Goal: Communication & Community: Ask a question

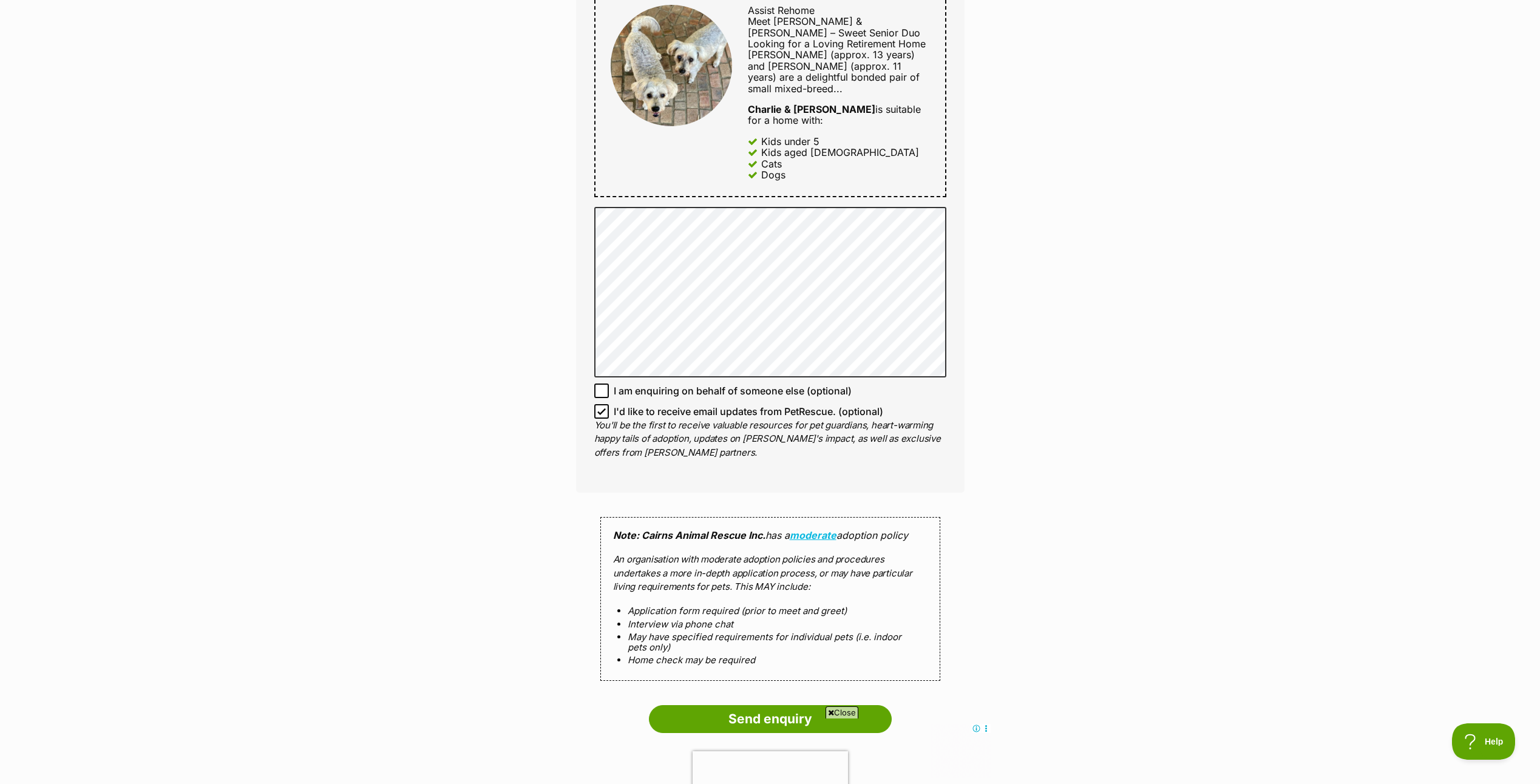
scroll to position [728, 0]
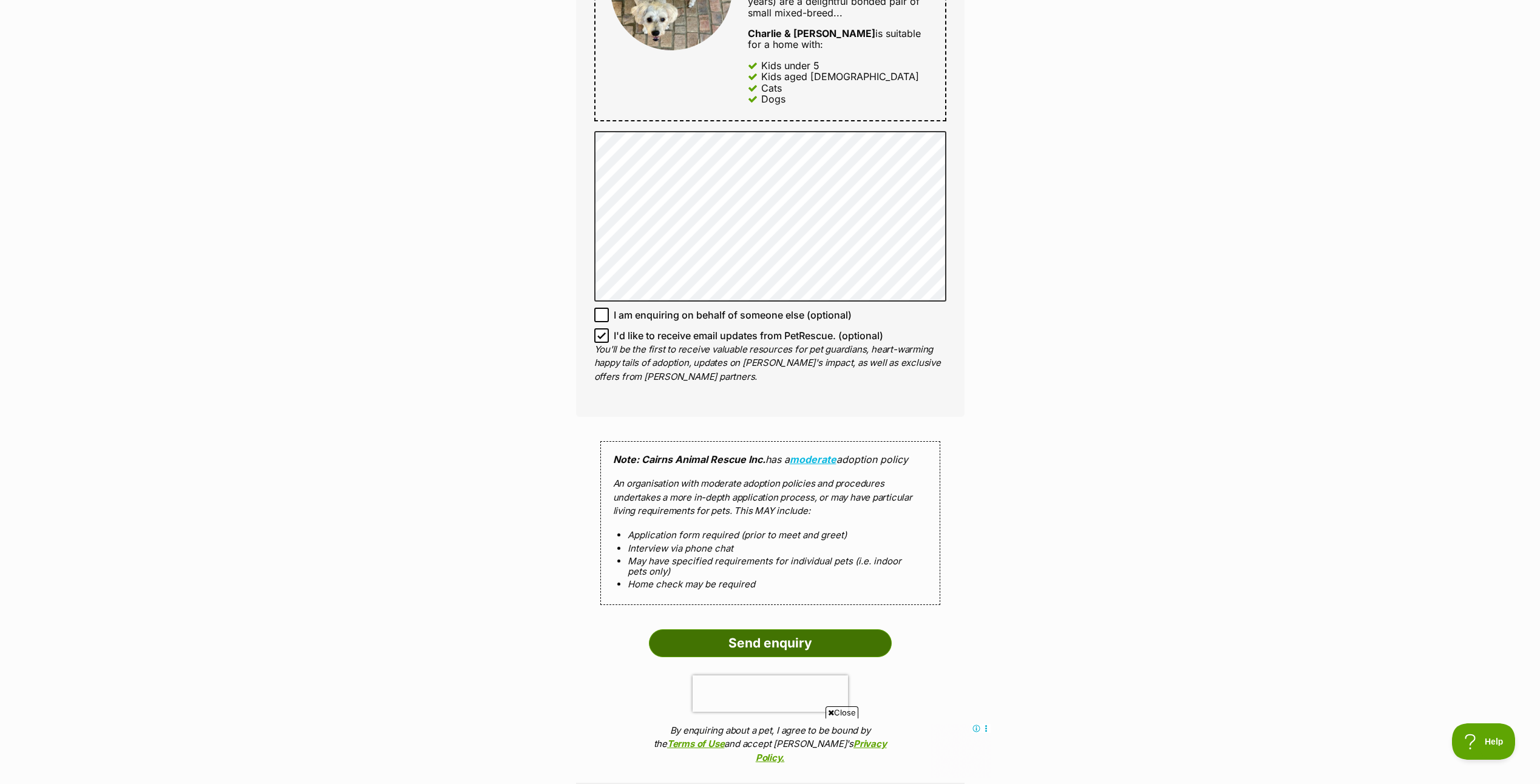
click at [785, 629] on input "Send enquiry" at bounding box center [770, 643] width 243 height 28
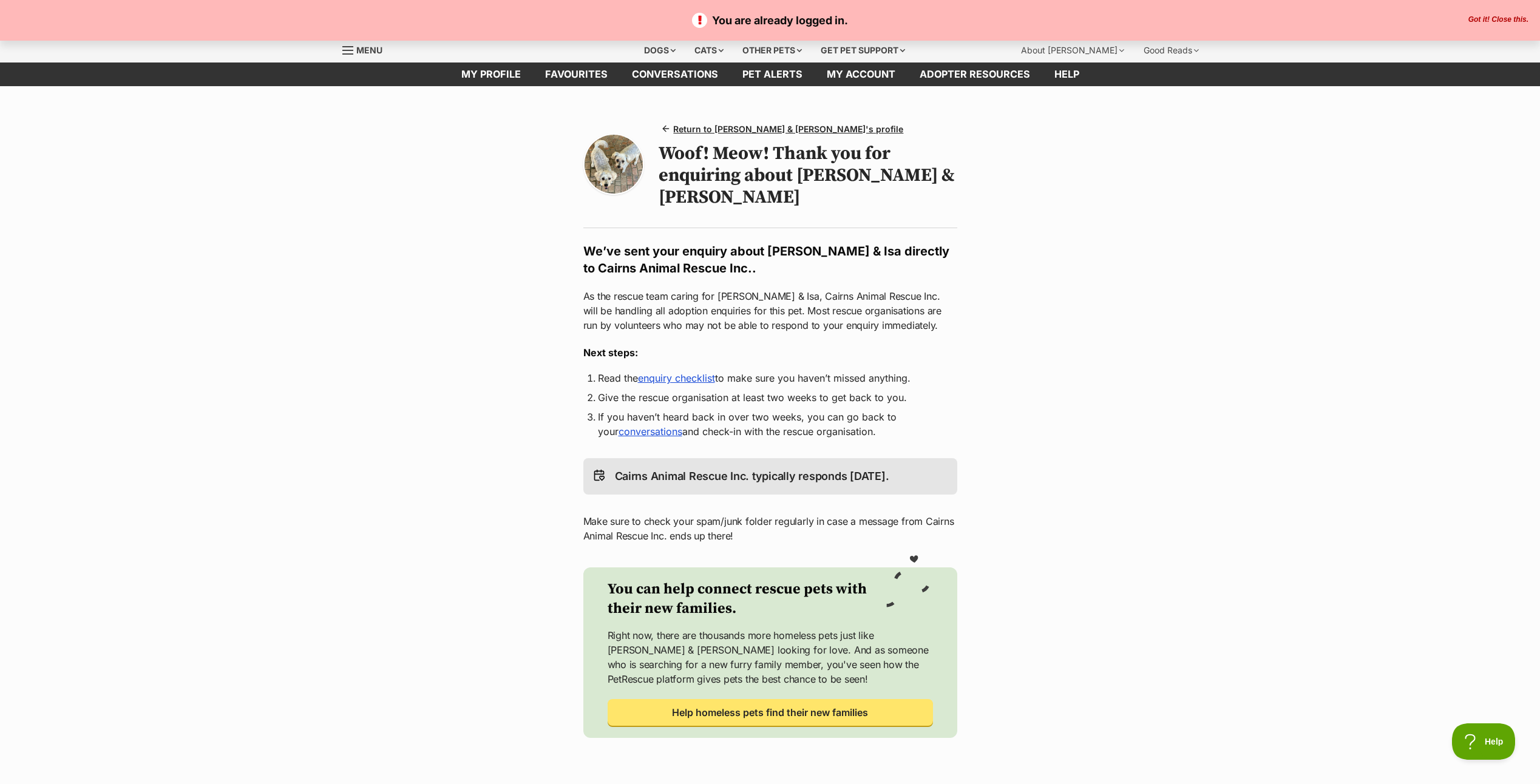
click at [1214, 324] on main "You are already logged in. Got it! Close this. Return to Charlie & Isa's profil…" at bounding box center [770, 441] width 1540 height 710
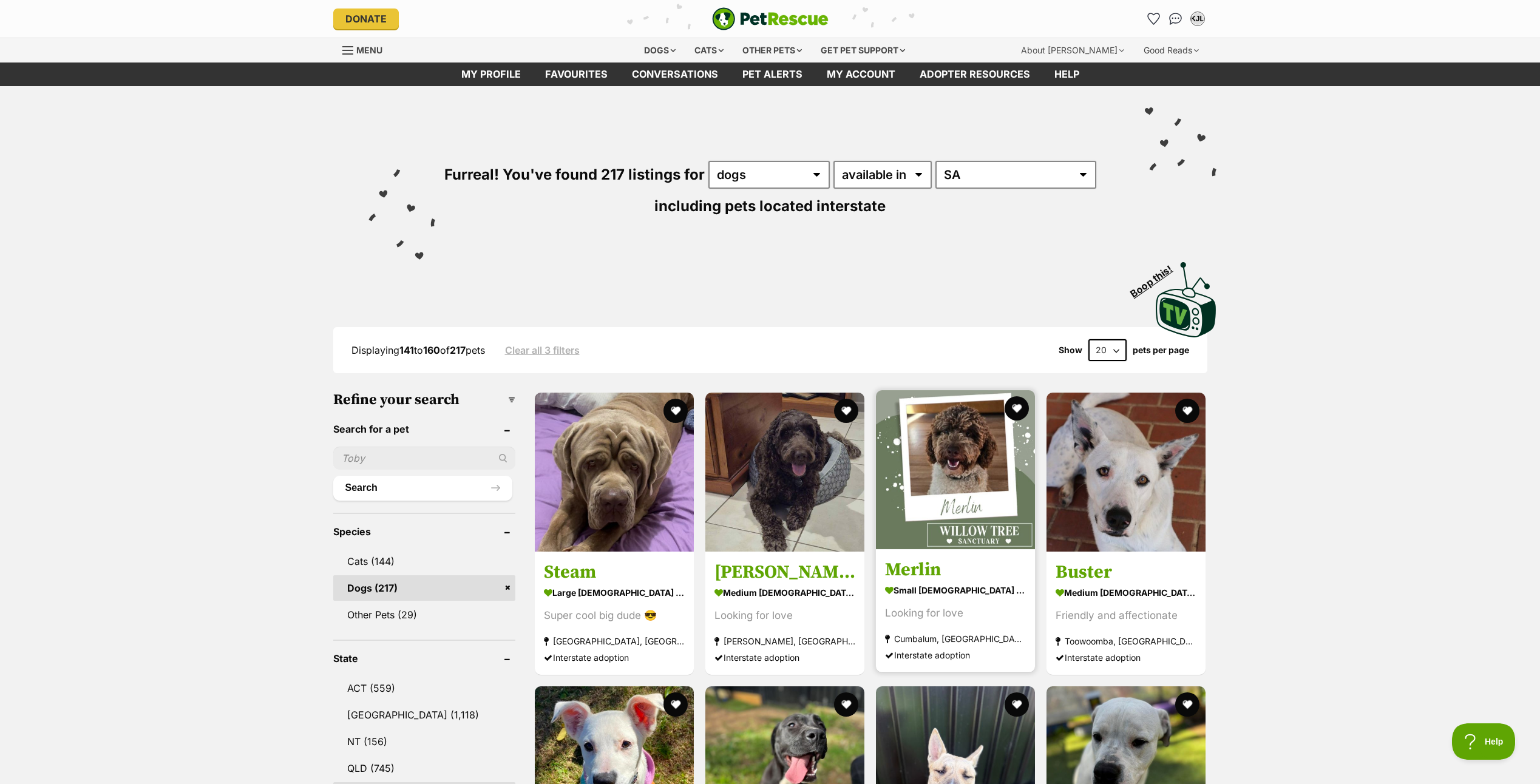
drag, startPoint x: 991, startPoint y: 494, endPoint x: 969, endPoint y: 478, distance: 27.2
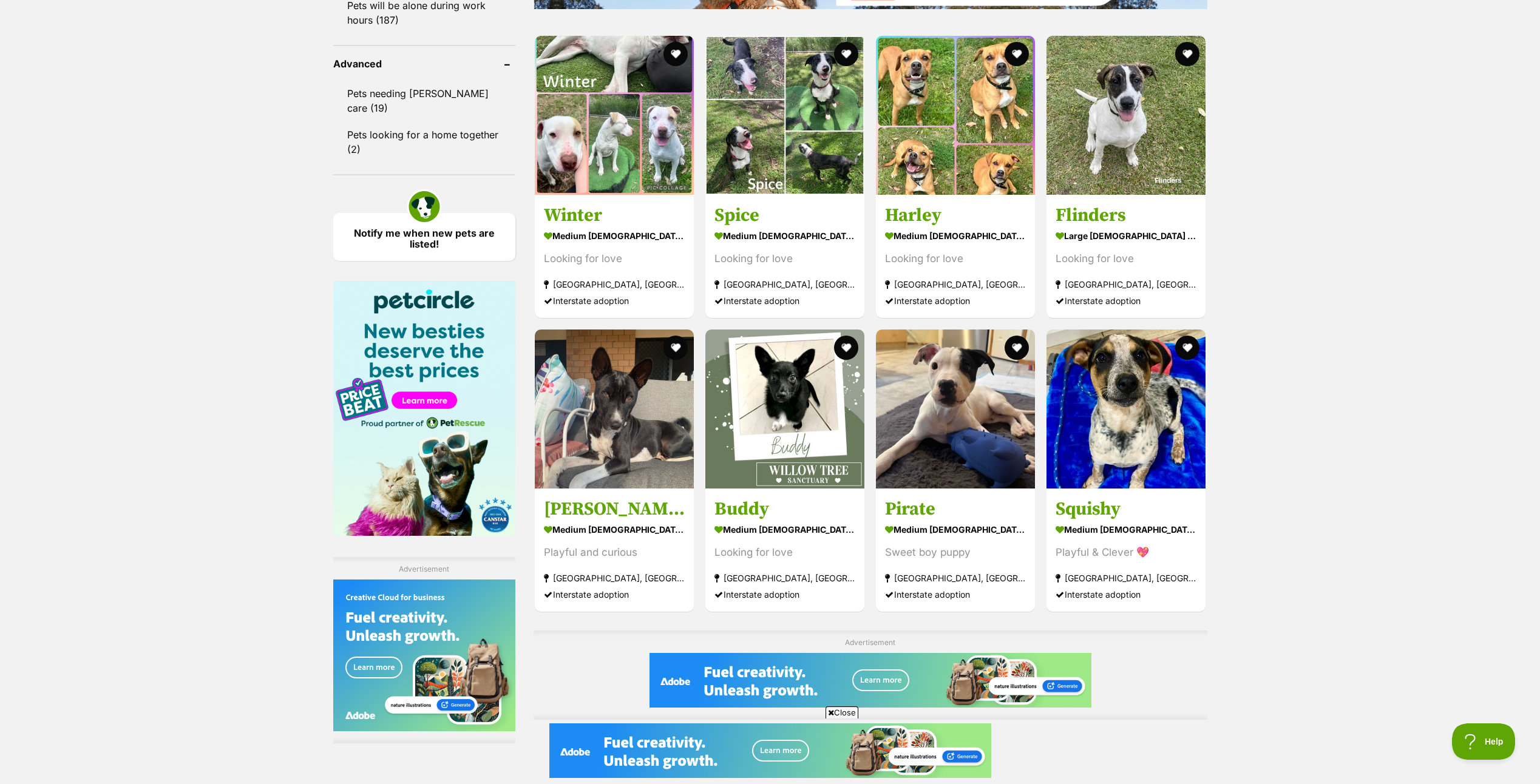
scroll to position [1820, 0]
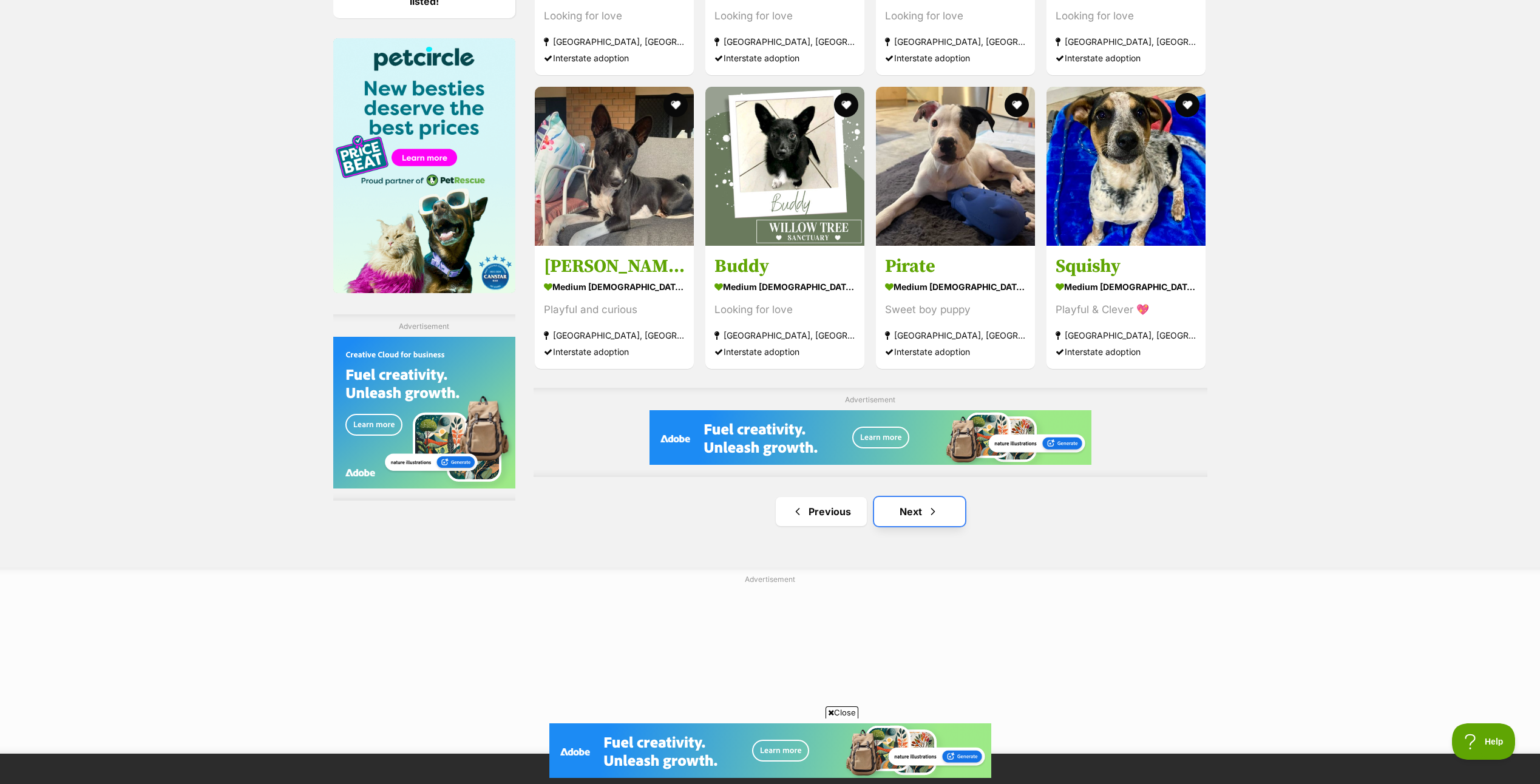
click at [927, 513] on span "Next page" at bounding box center [933, 511] width 12 height 15
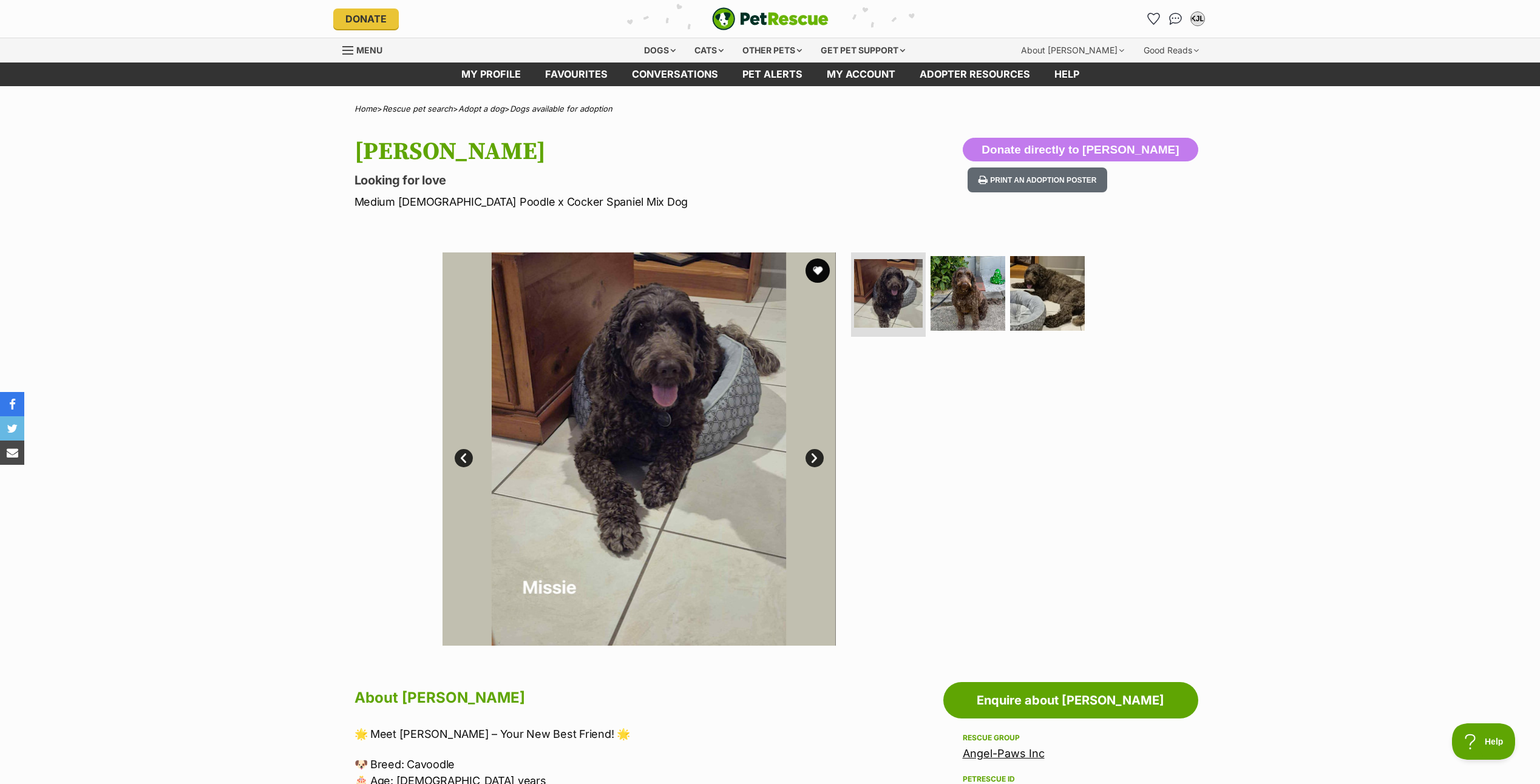
click at [812, 455] on link "Next" at bounding box center [814, 458] width 19 height 19
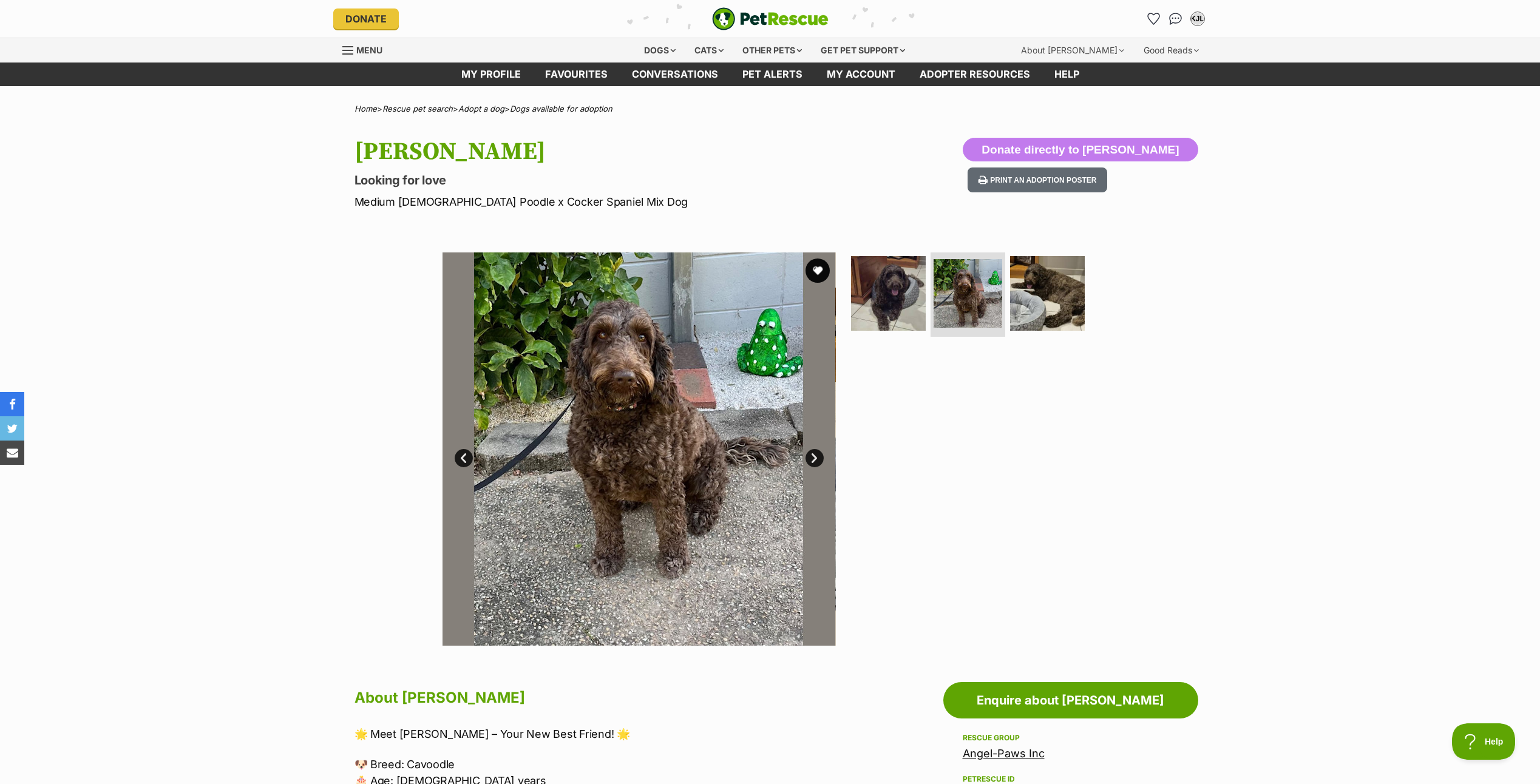
click at [812, 455] on link "Next" at bounding box center [814, 458] width 19 height 19
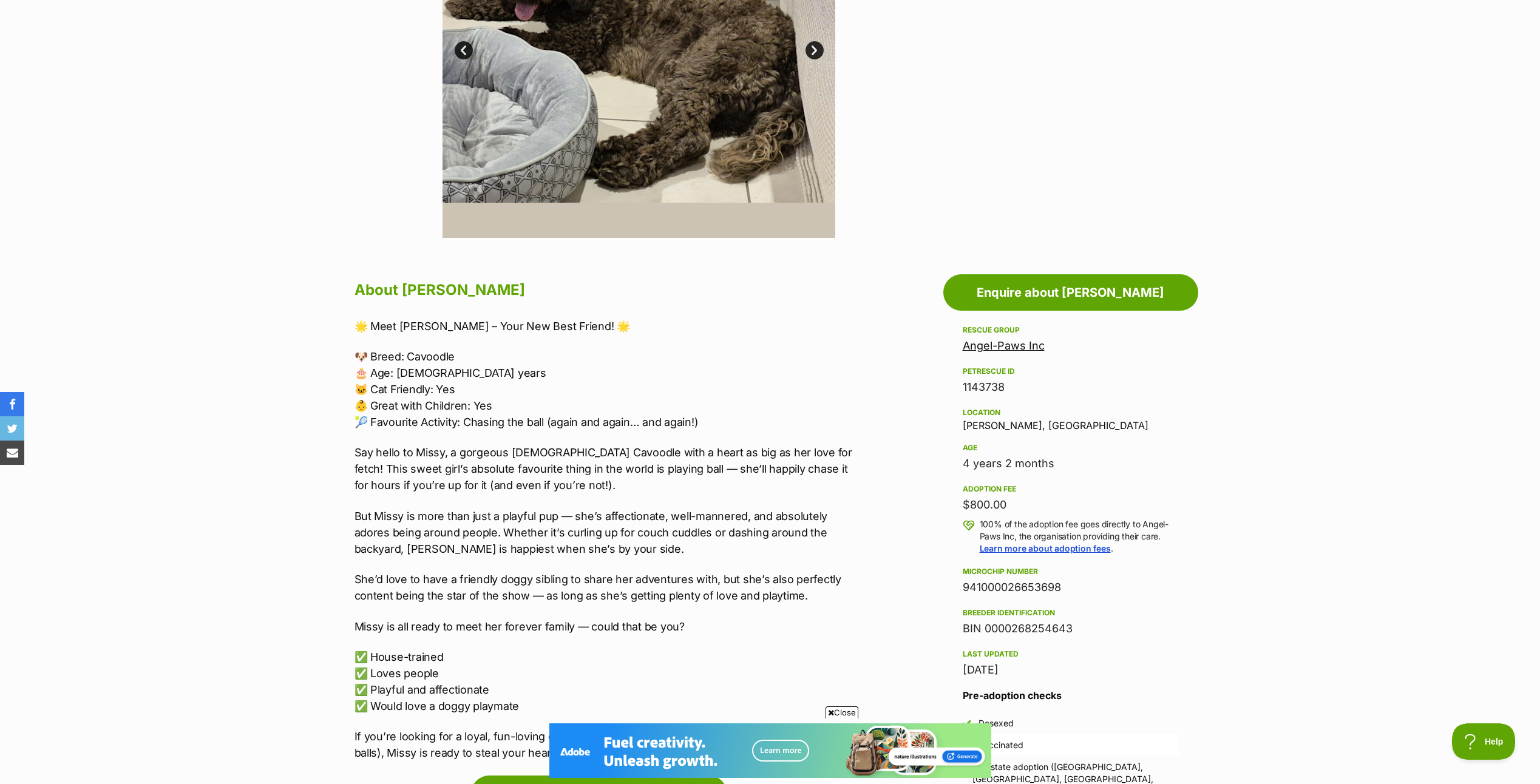
scroll to position [485, 0]
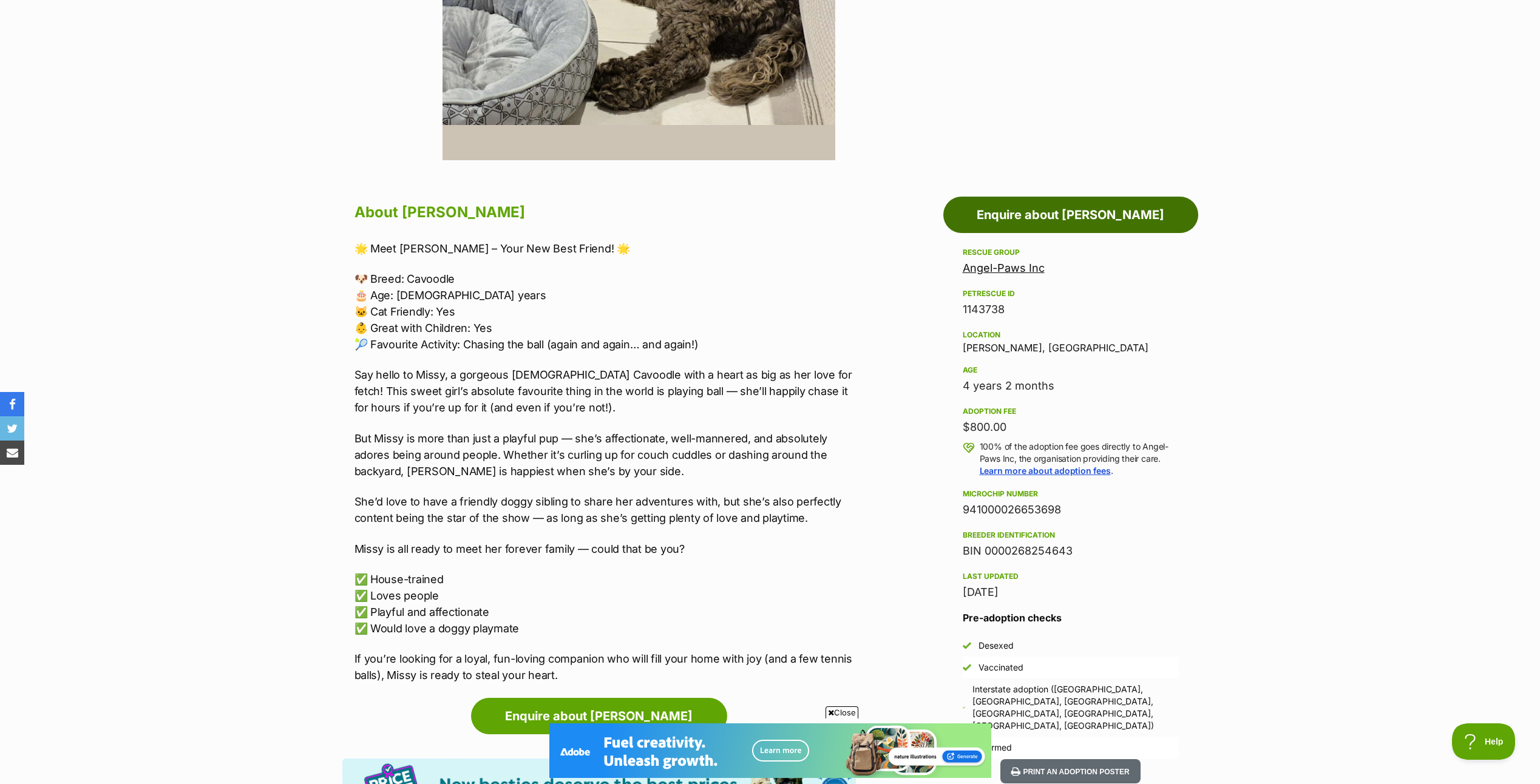
click at [1095, 208] on link "Enquire about Missie" at bounding box center [1071, 215] width 255 height 36
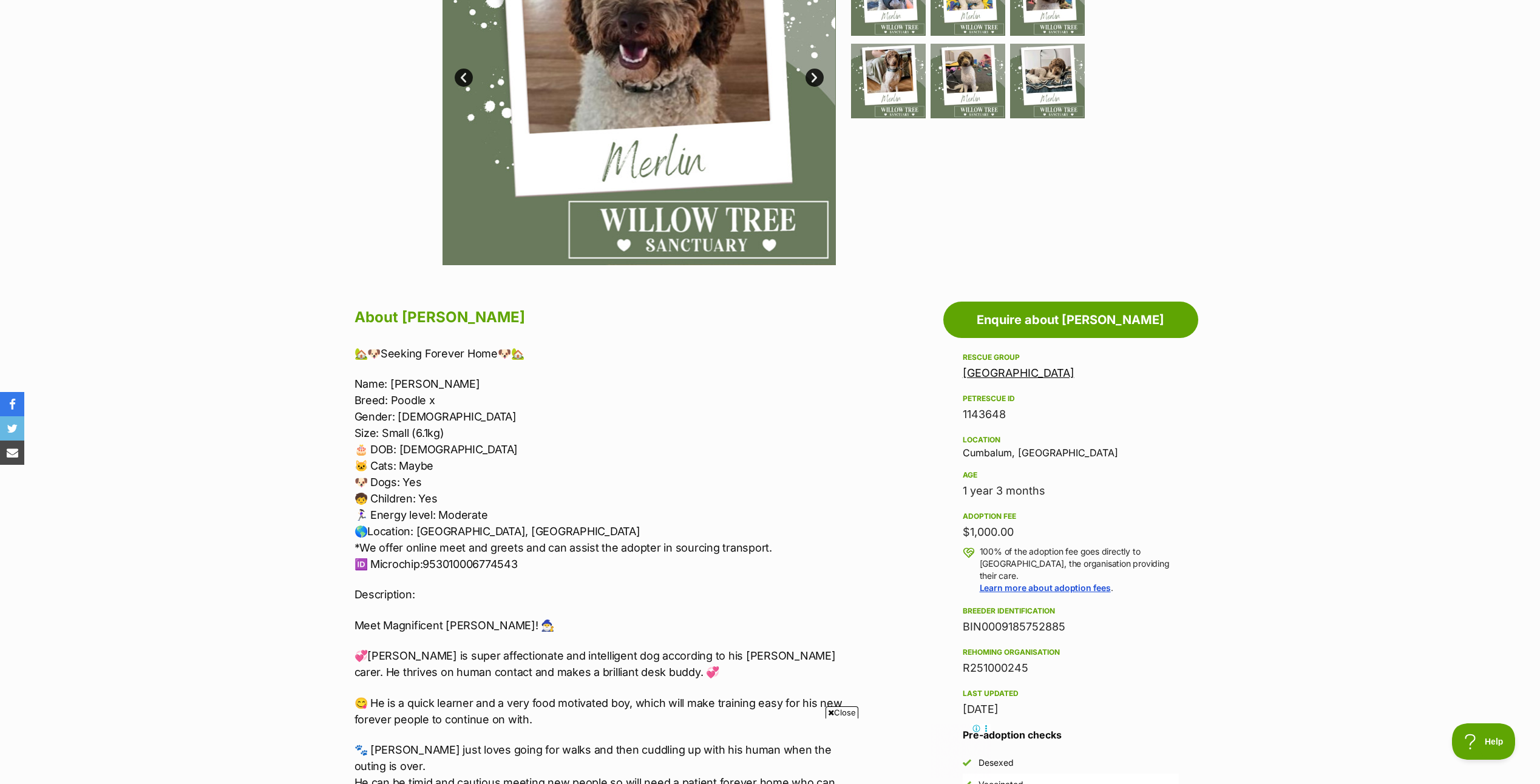
scroll to position [364, 0]
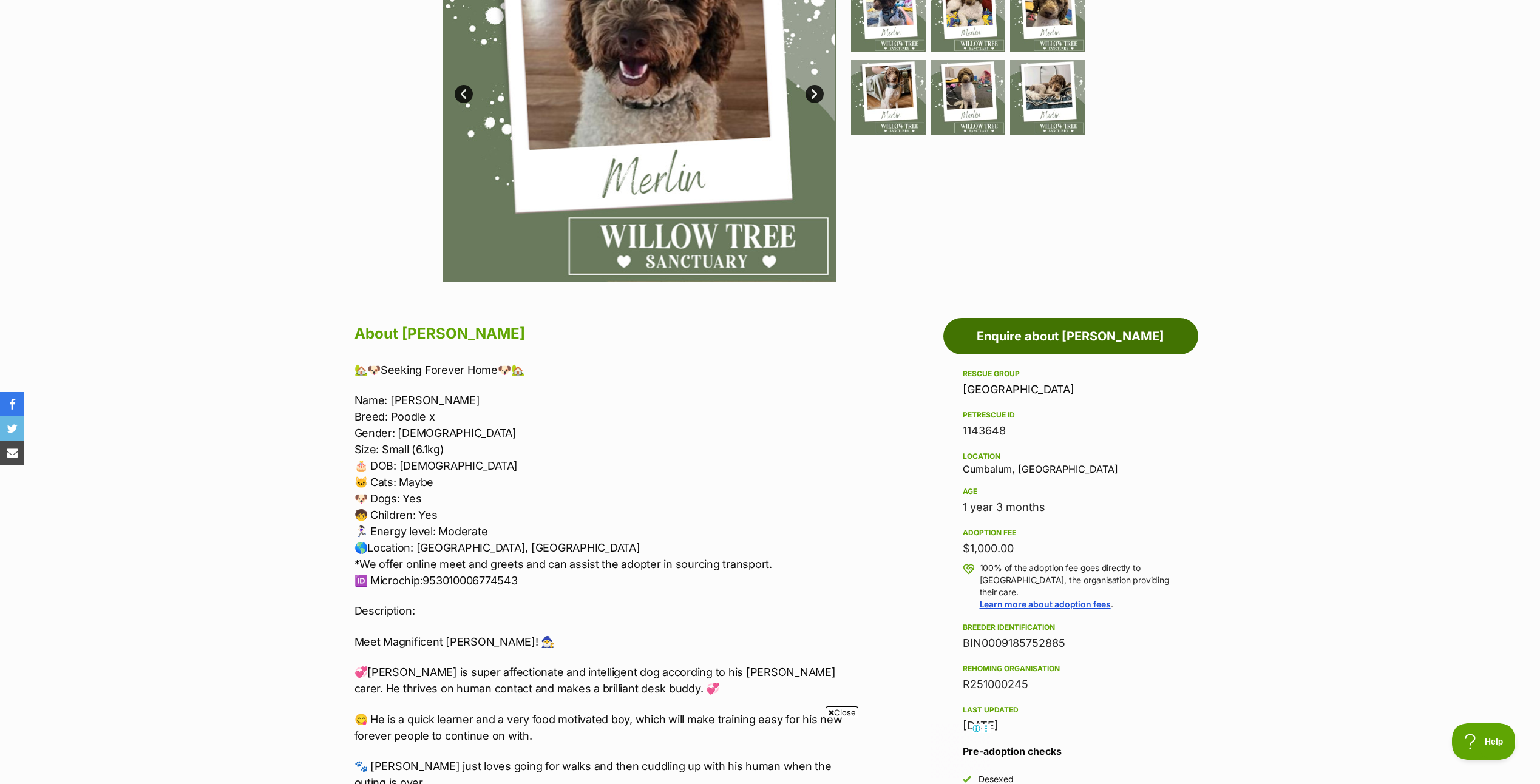
click at [1086, 324] on link "Enquire about Merlin" at bounding box center [1071, 336] width 255 height 36
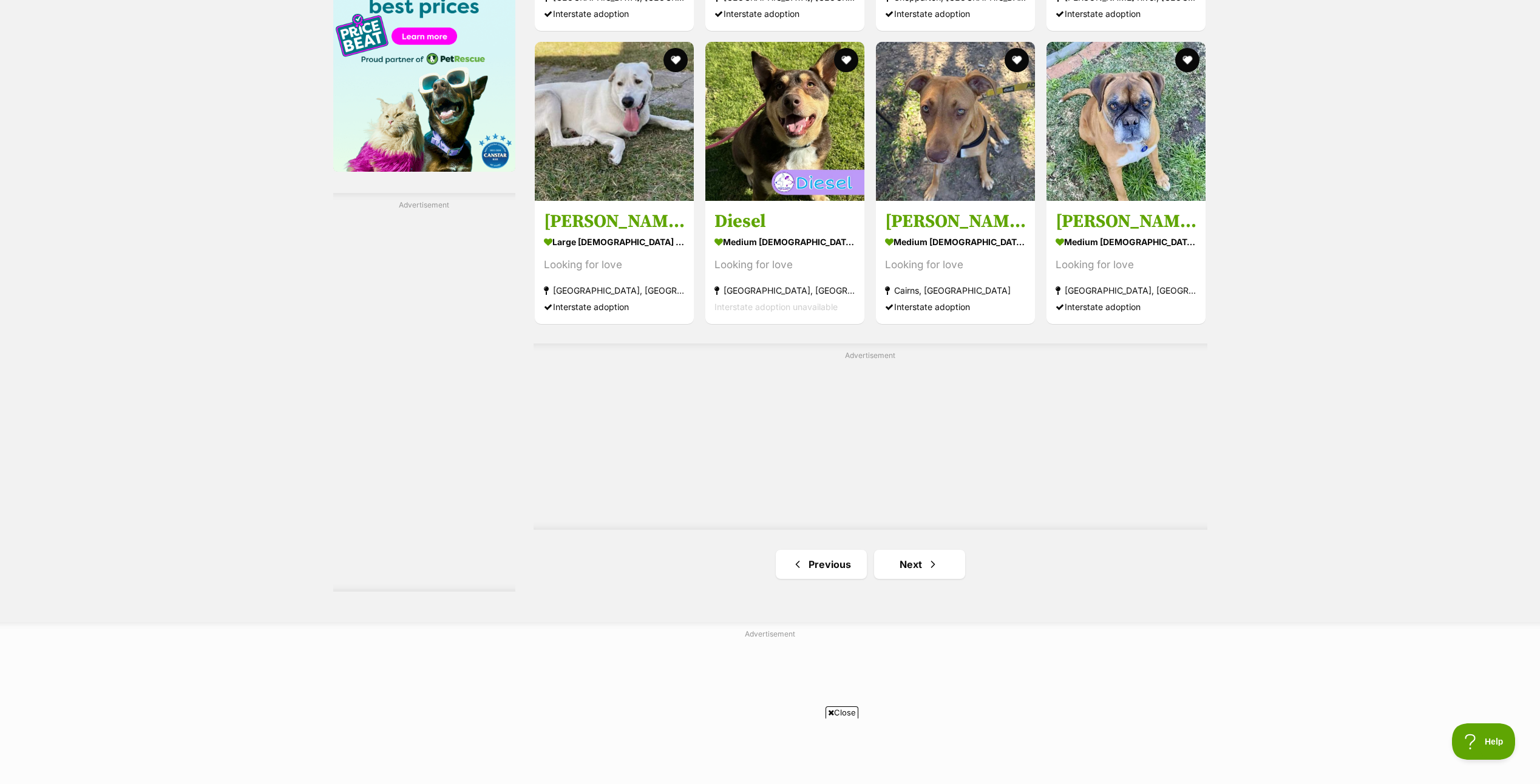
scroll to position [2245, 0]
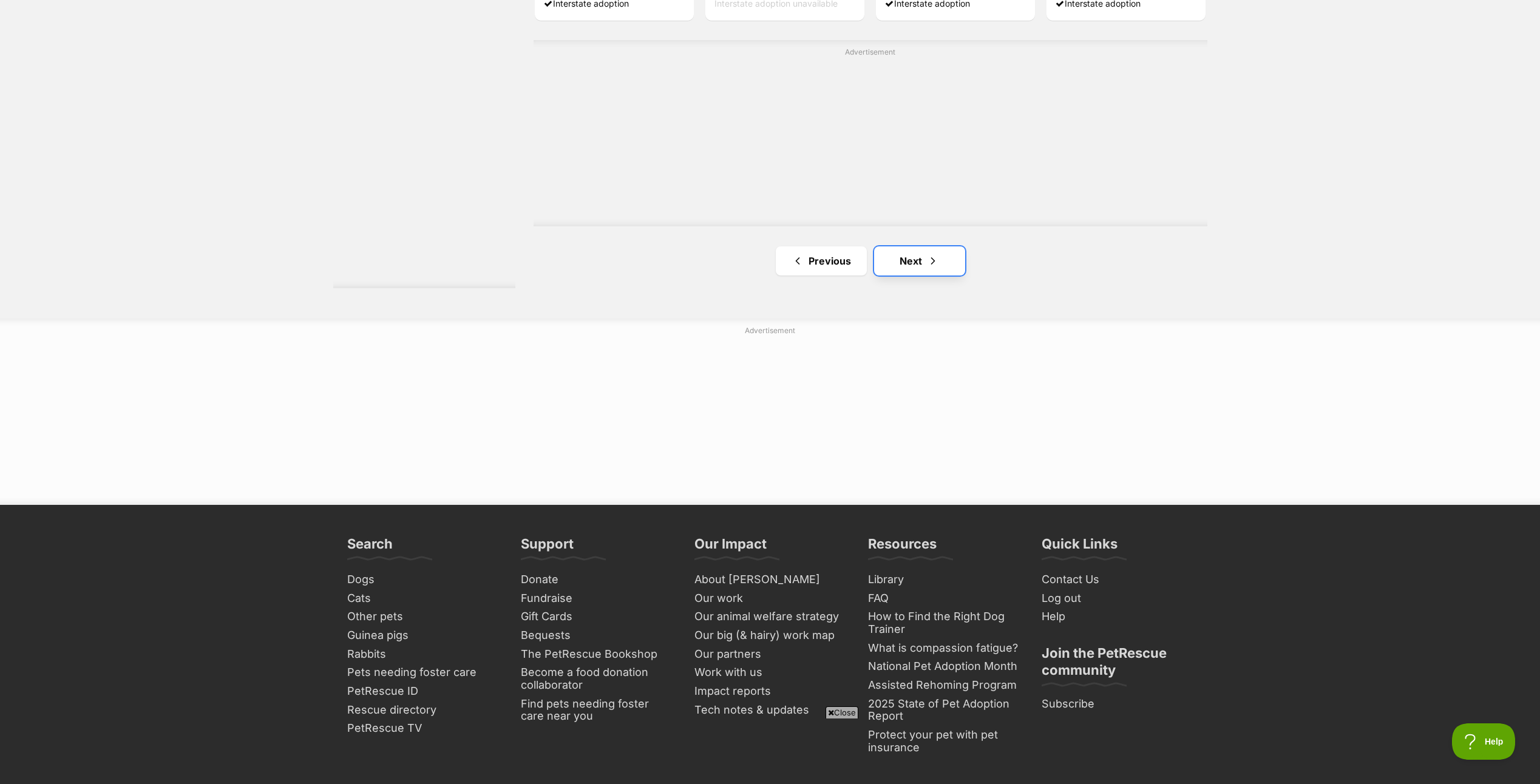
click at [903, 254] on link "Next" at bounding box center [919, 261] width 91 height 29
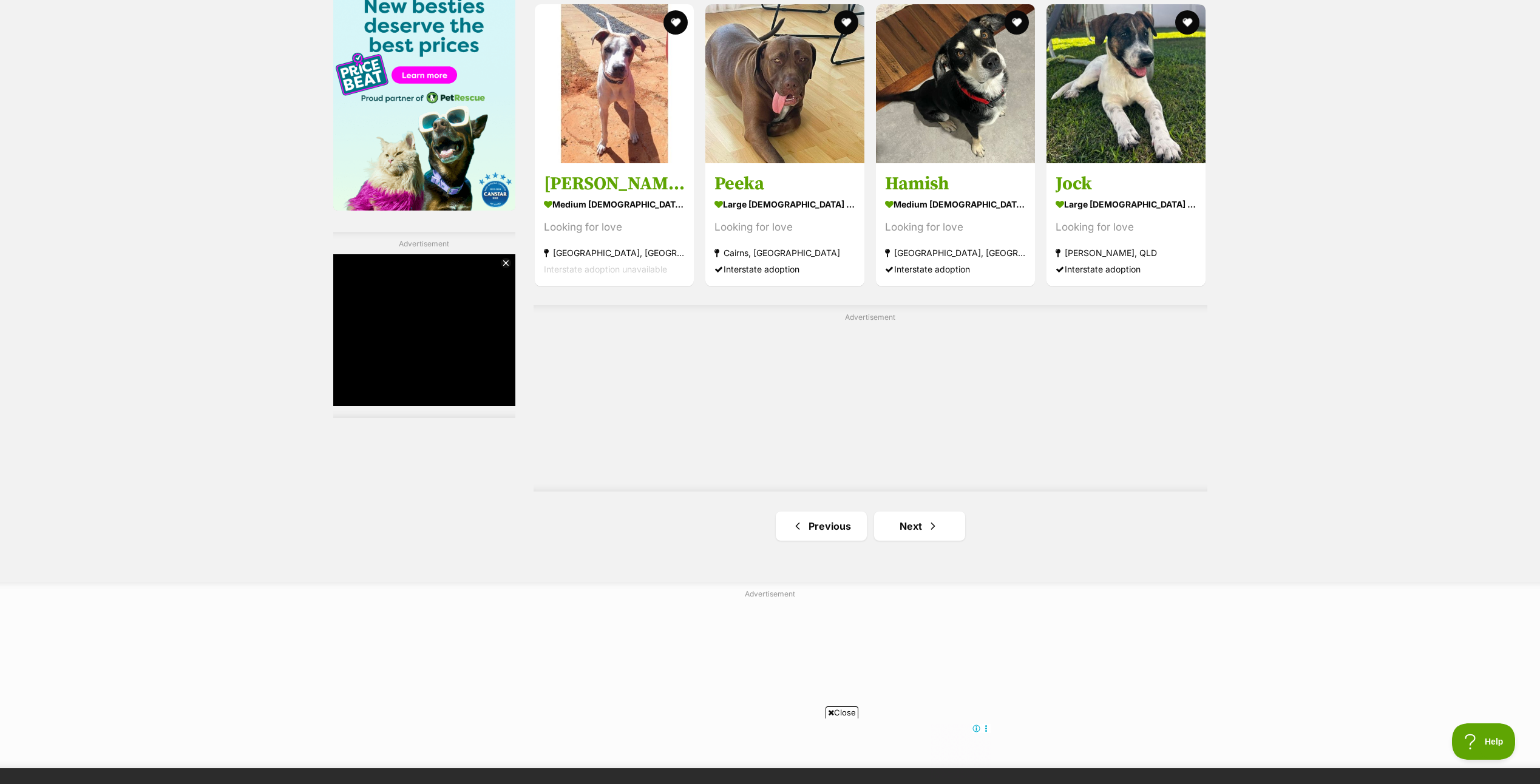
scroll to position [1941, 0]
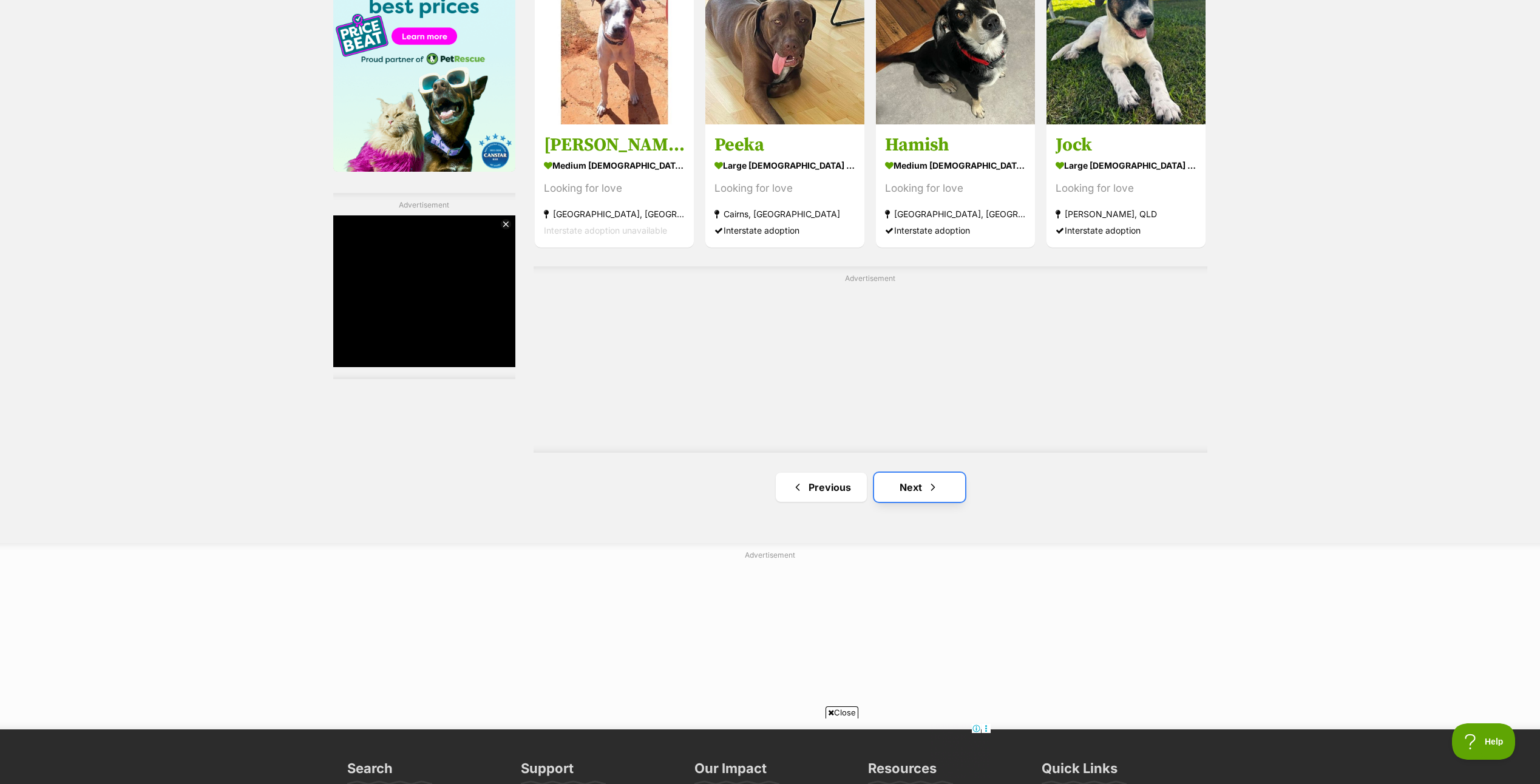
click at [920, 494] on link "Next" at bounding box center [919, 487] width 91 height 29
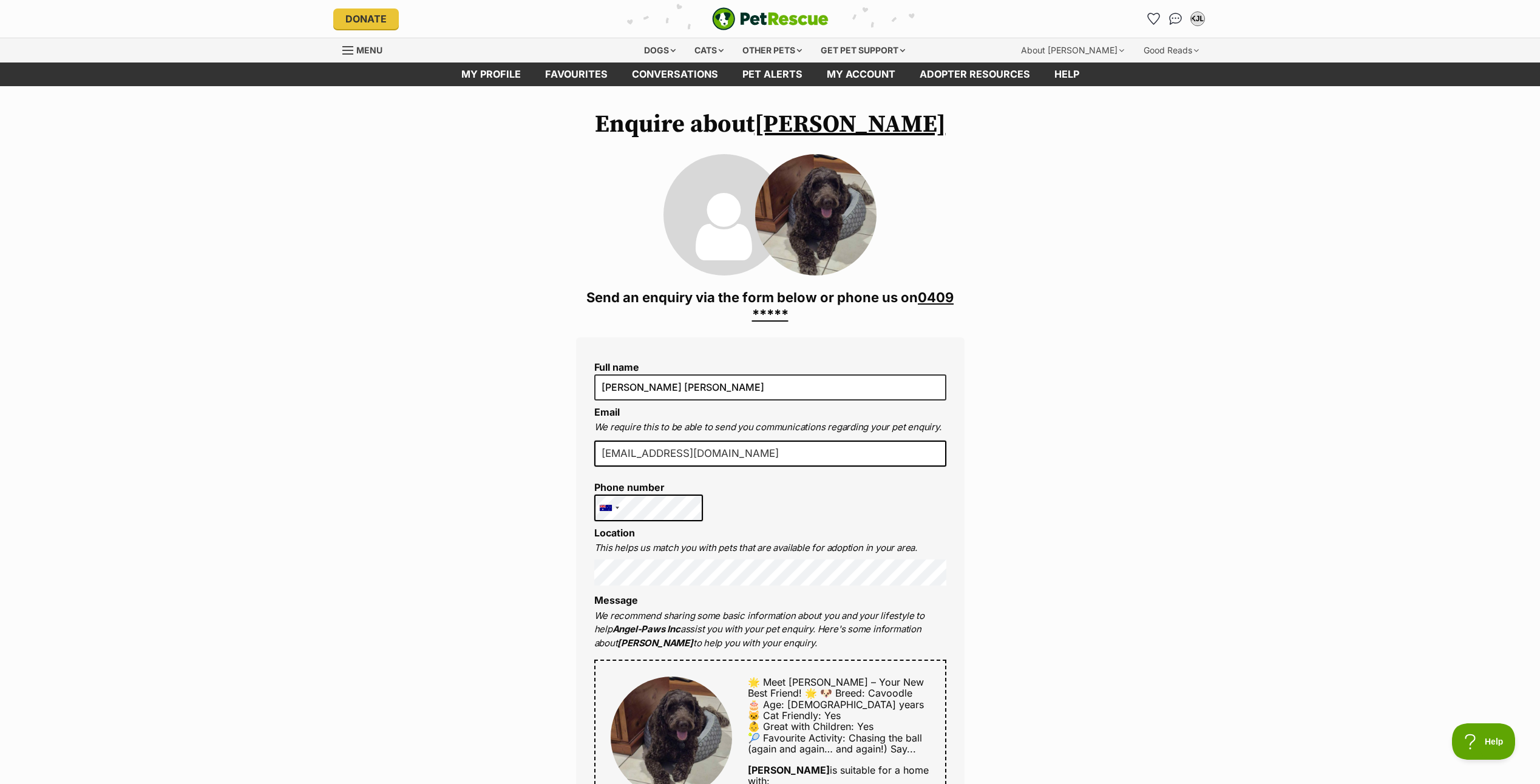
click at [1099, 551] on div "Enquire about [PERSON_NAME] 0409 746 973 Send an enquiry via the form below or …" at bounding box center [770, 764] width 1540 height 1308
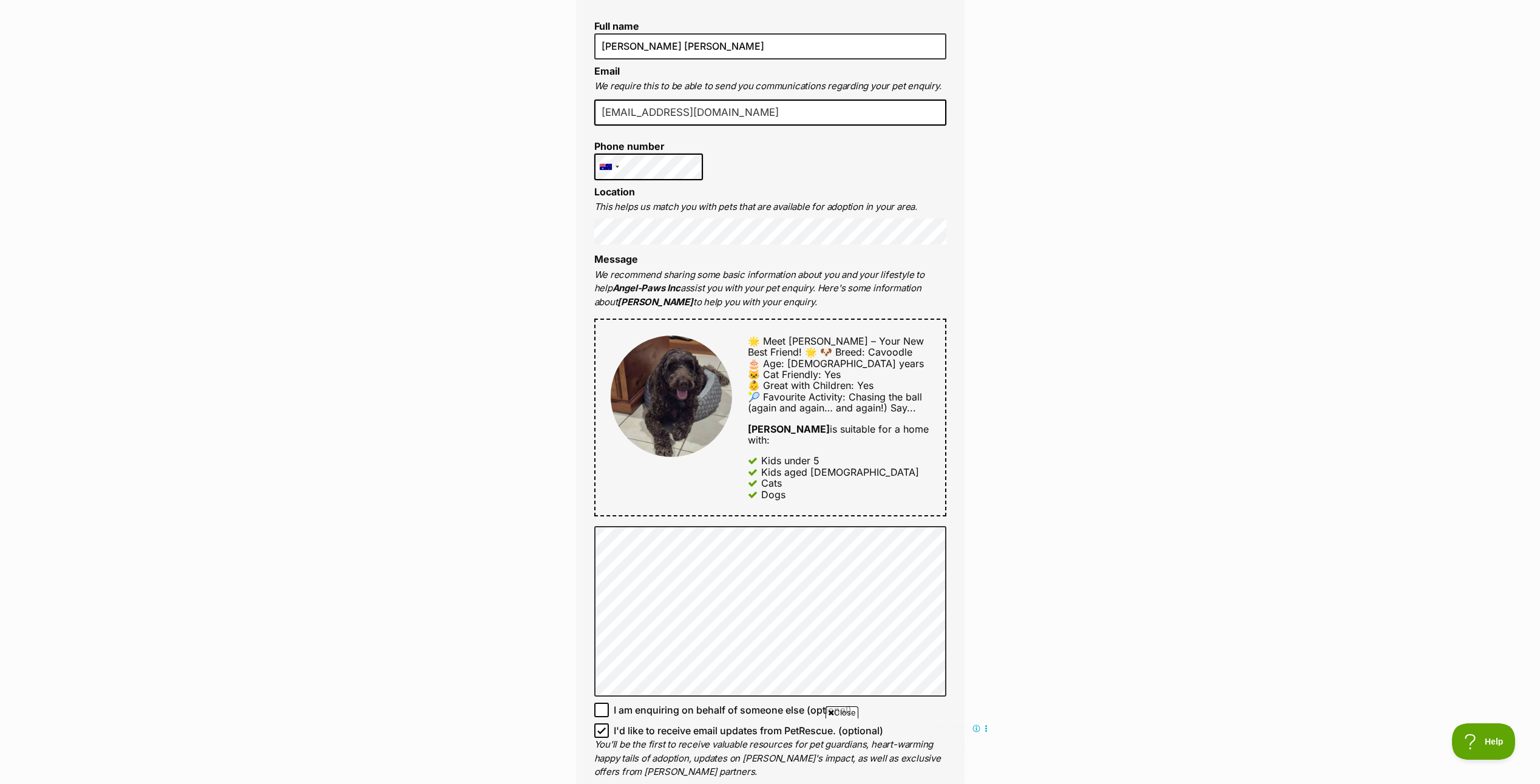
scroll to position [546, 0]
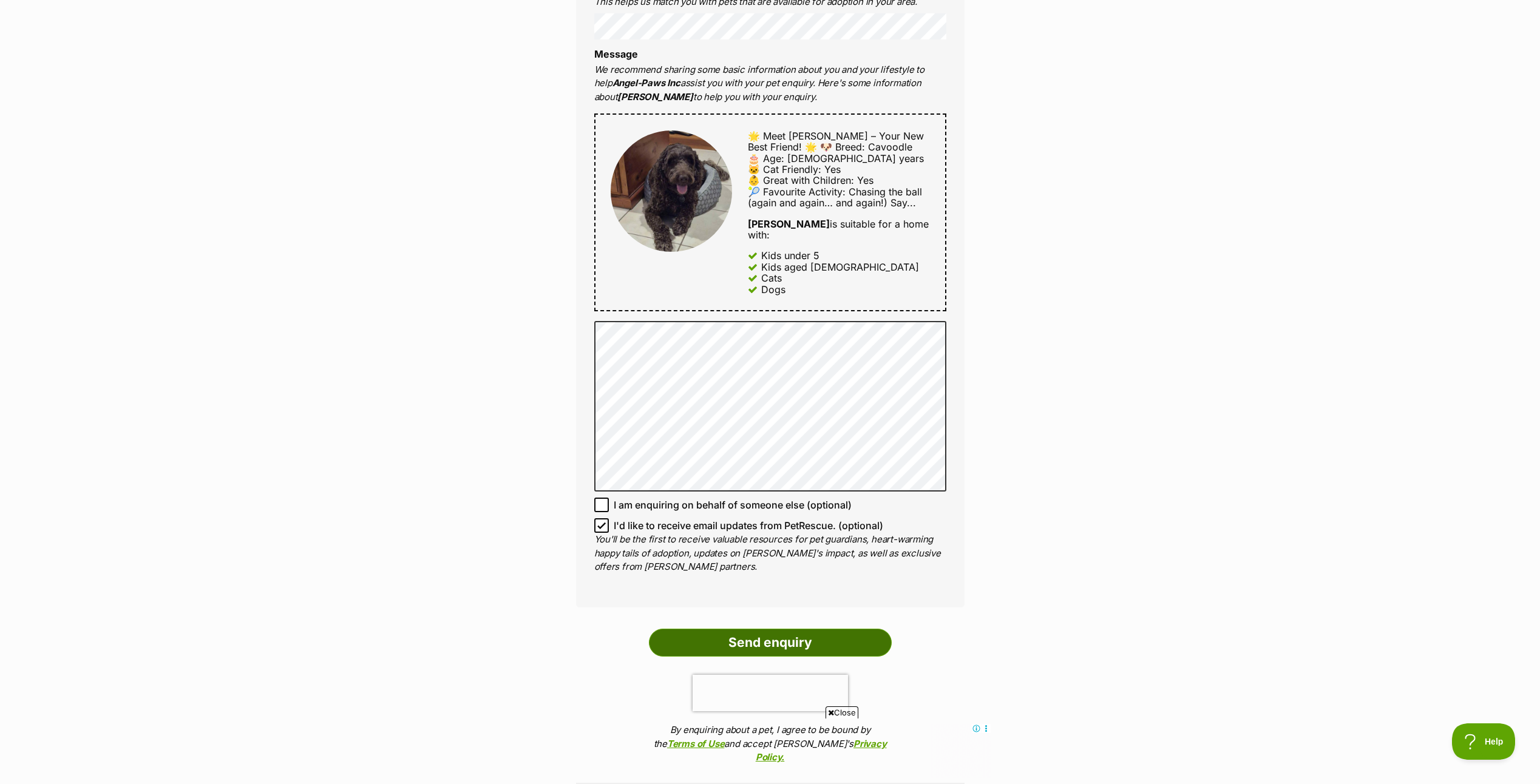
click at [829, 630] on input "Send enquiry" at bounding box center [770, 642] width 243 height 28
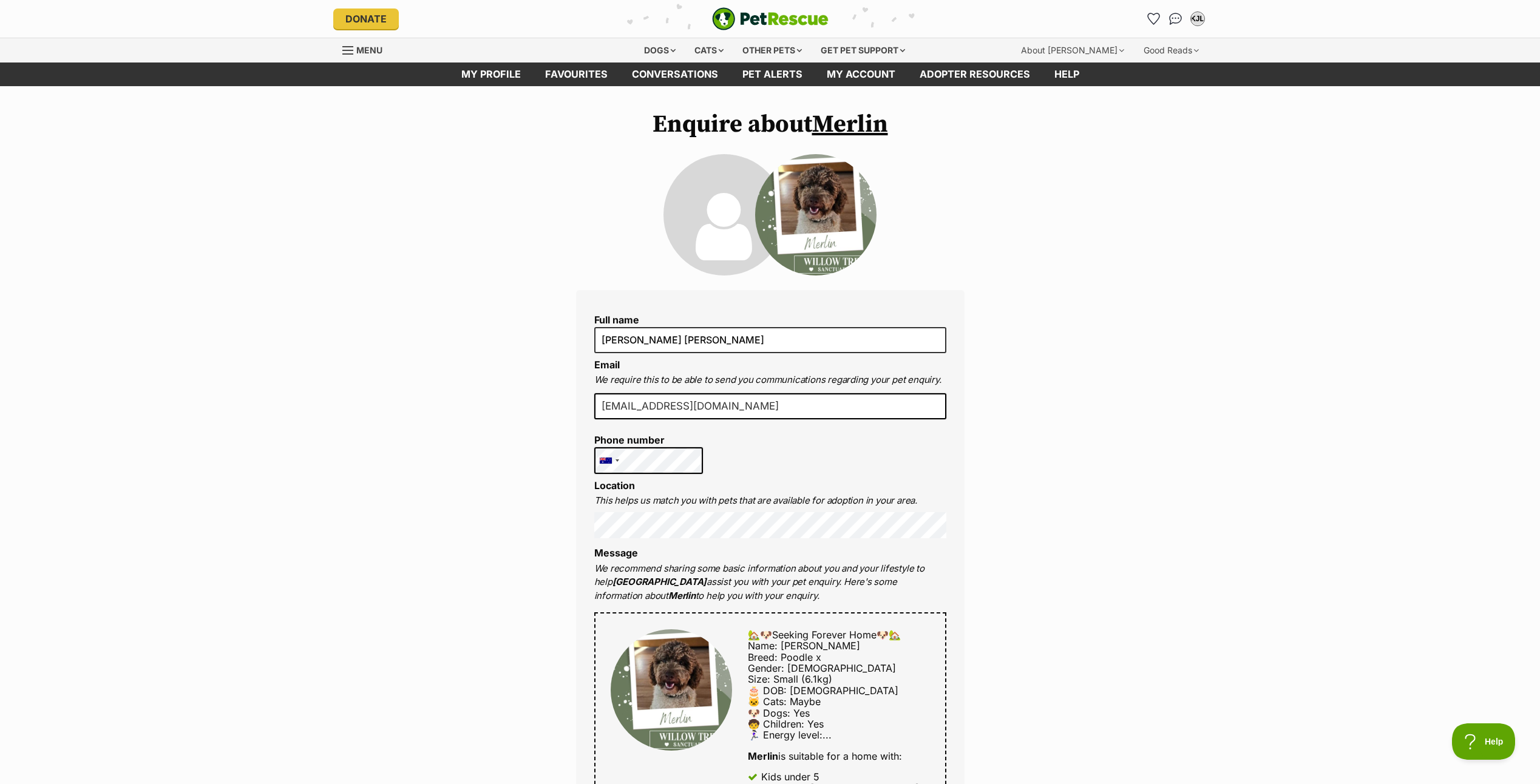
click at [954, 465] on div "Full name [PERSON_NAME] [PERSON_NAME] Email We require this to be able to send …" at bounding box center [770, 709] width 388 height 838
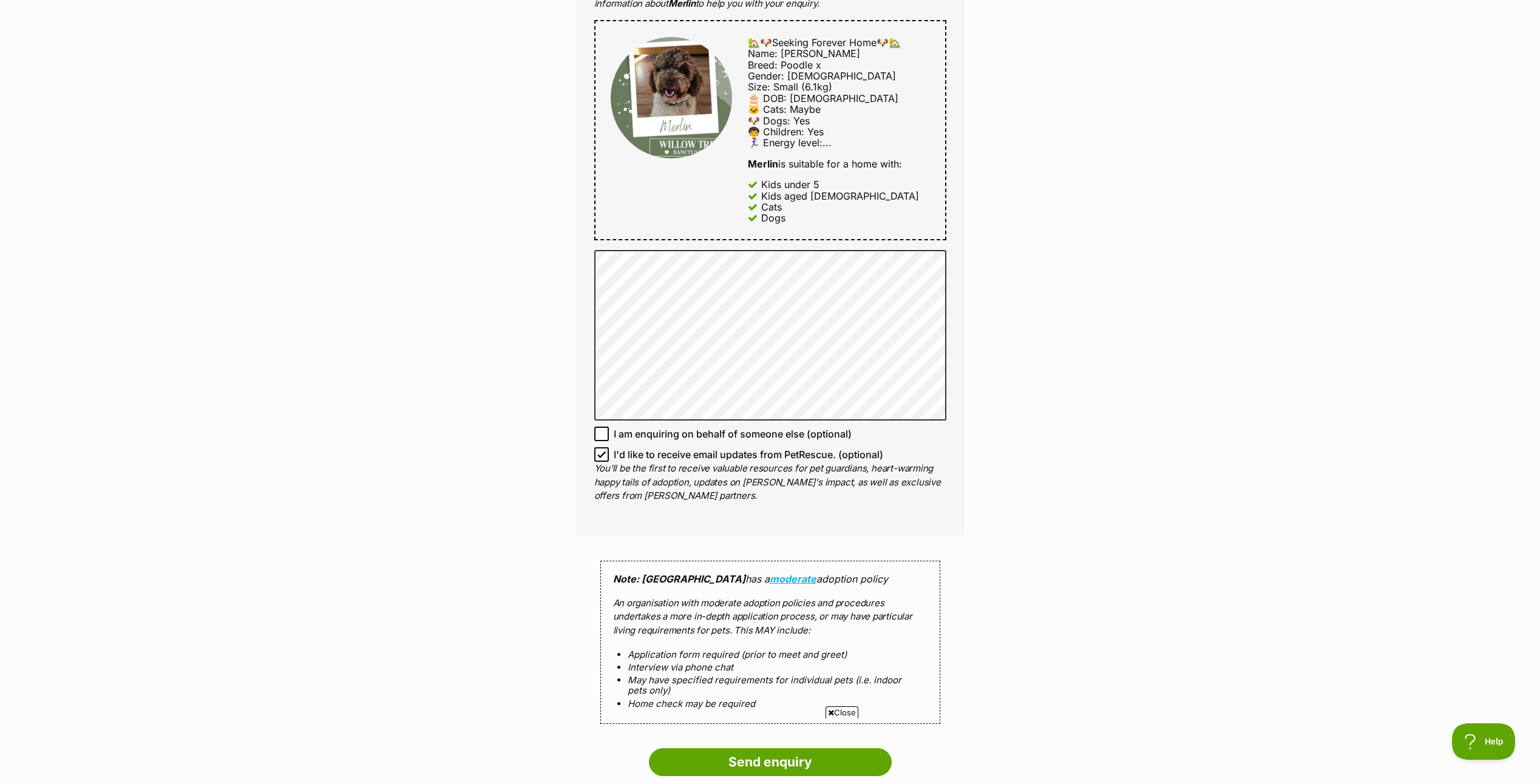
scroll to position [728, 0]
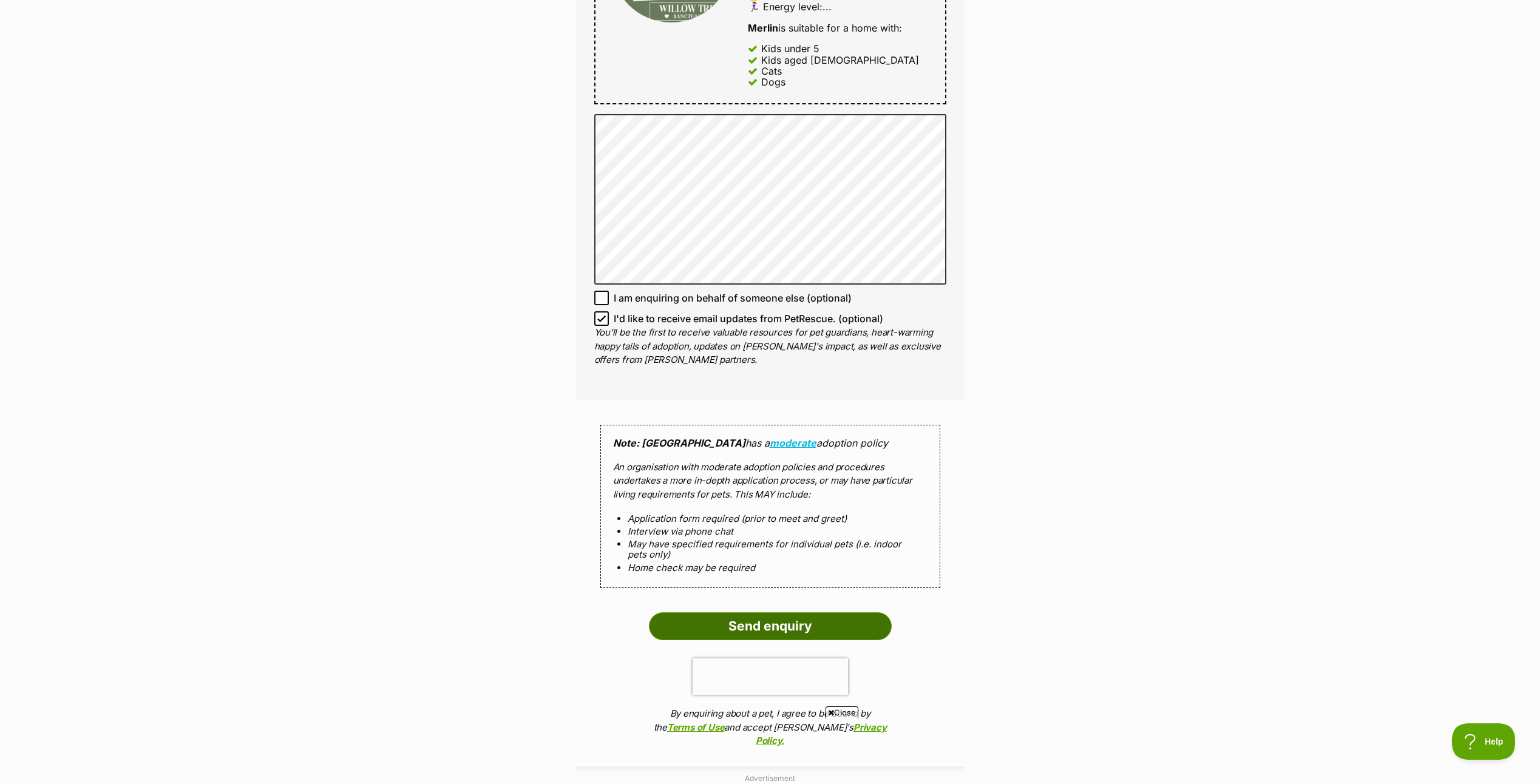
click at [809, 628] on input "Send enquiry" at bounding box center [770, 626] width 243 height 28
